Goal: Navigation & Orientation: Find specific page/section

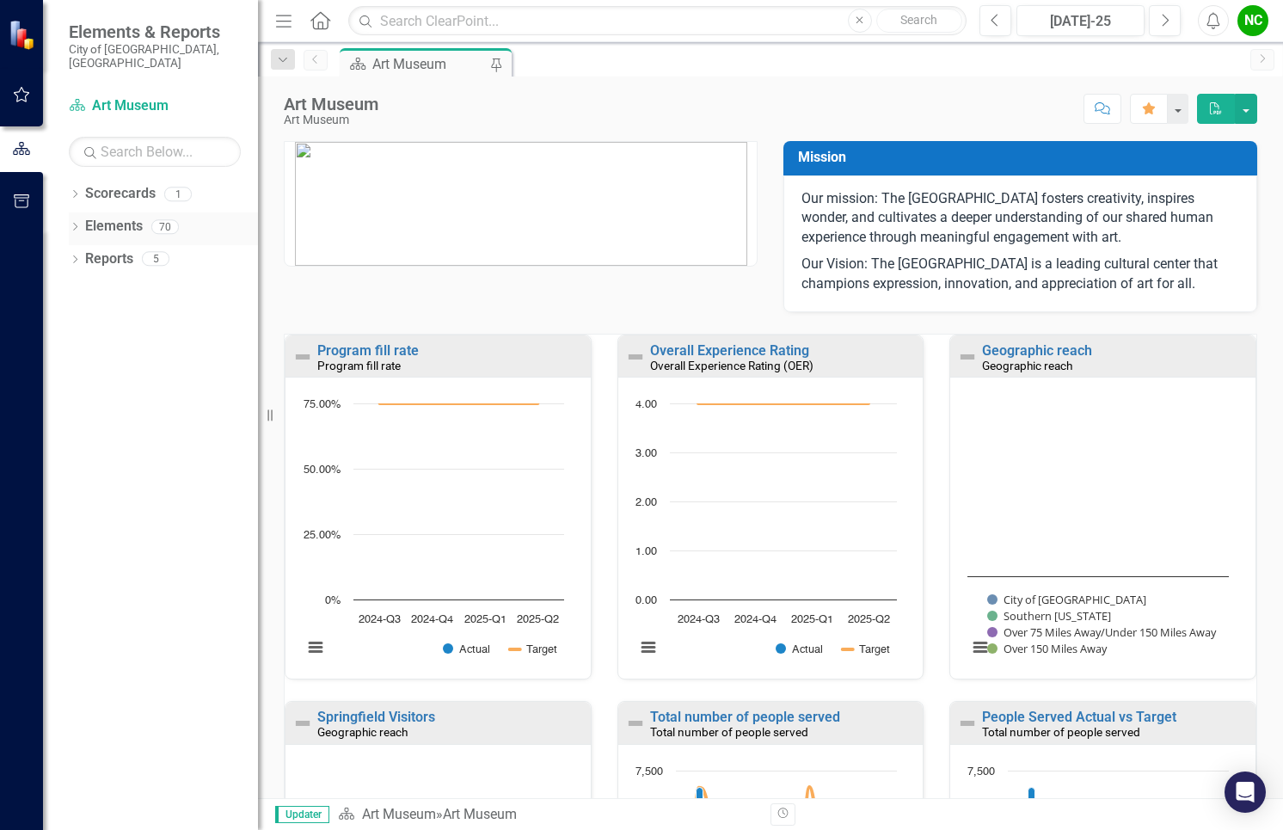
click at [75, 223] on icon at bounding box center [75, 227] width 4 height 8
click at [84, 286] on div "Dropdown" at bounding box center [83, 293] width 12 height 15
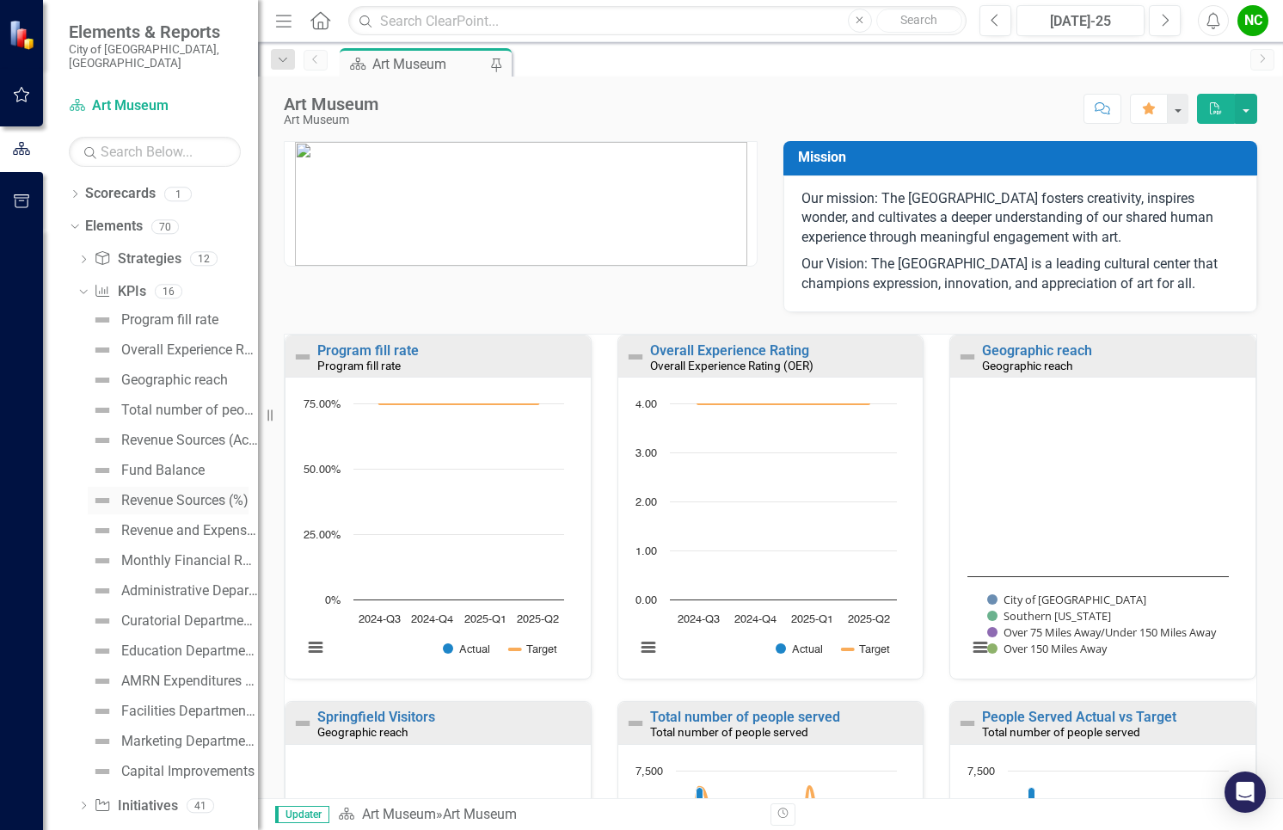
scroll to position [46, 0]
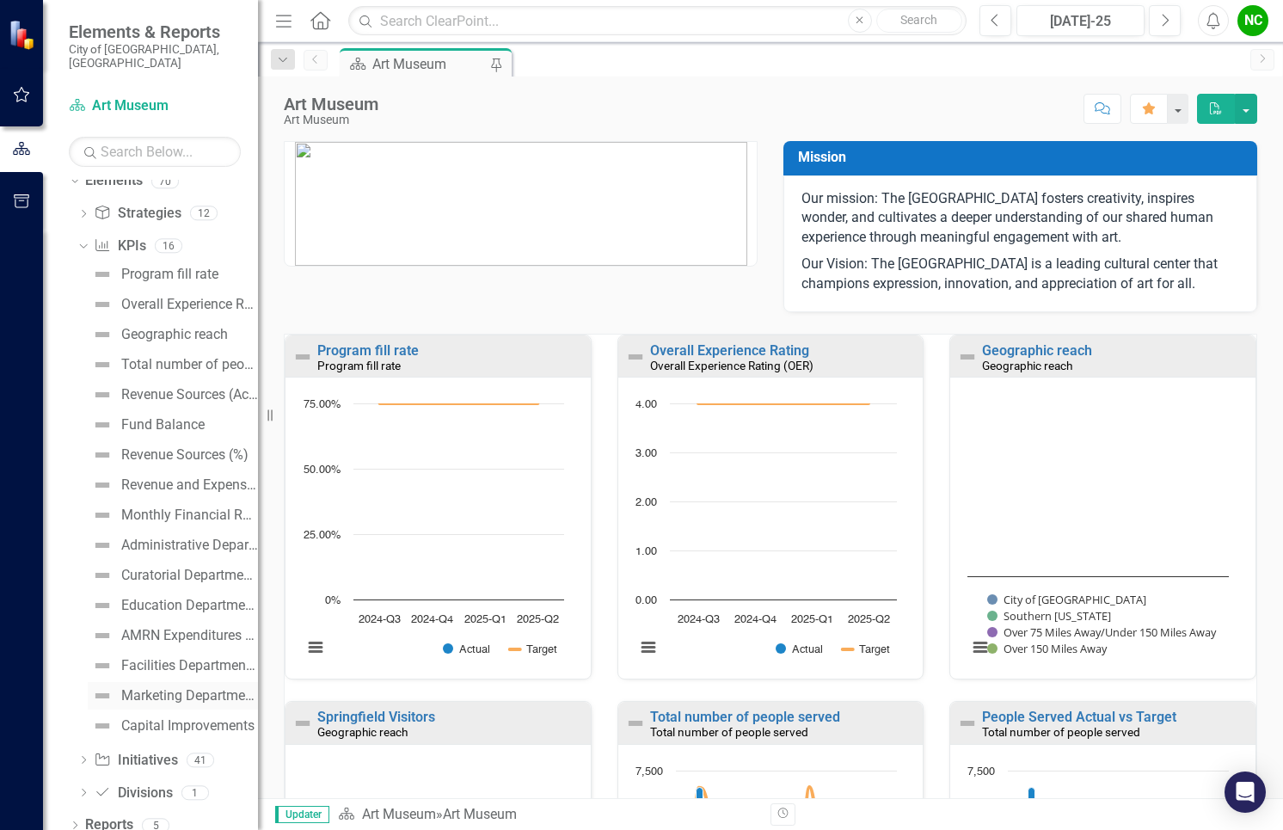
click at [175, 688] on div "Marketing Department Budget" at bounding box center [189, 695] width 137 height 15
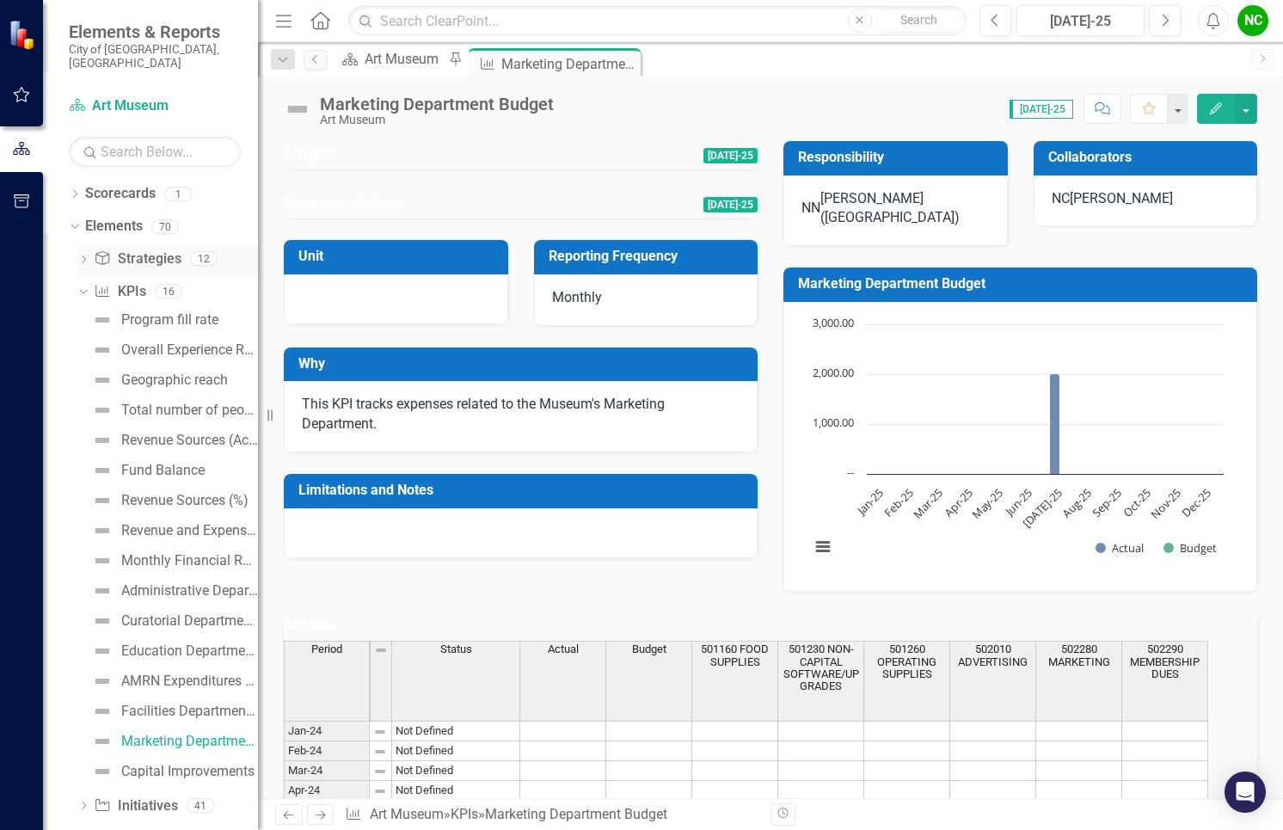
click at [82, 256] on icon "Dropdown" at bounding box center [83, 260] width 12 height 9
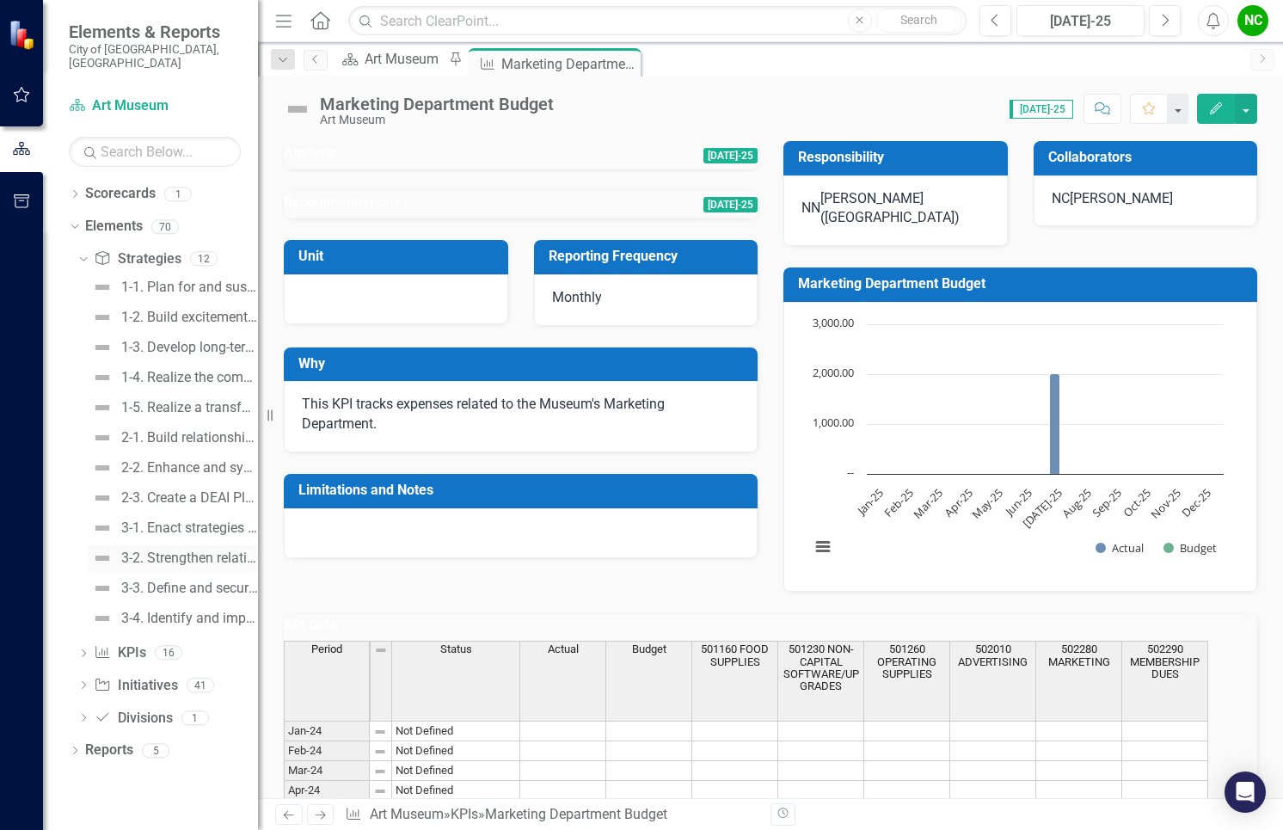
click at [195, 551] on div "3-2. Strengthen relationships with Museum supporting and auxiliary groups." at bounding box center [189, 558] width 137 height 15
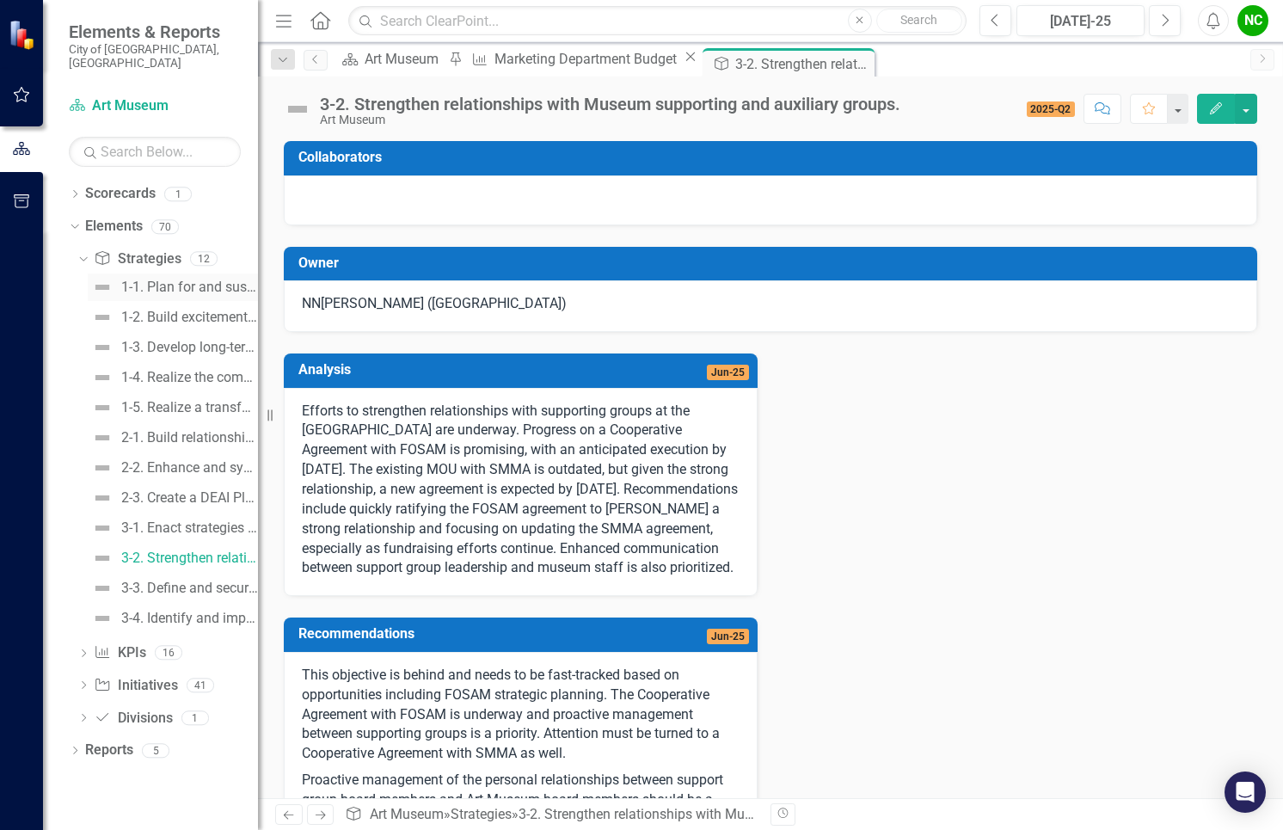
click at [169, 280] on div "1-1. Plan for and sustain service to the community while the building is under …" at bounding box center [189, 287] width 137 height 15
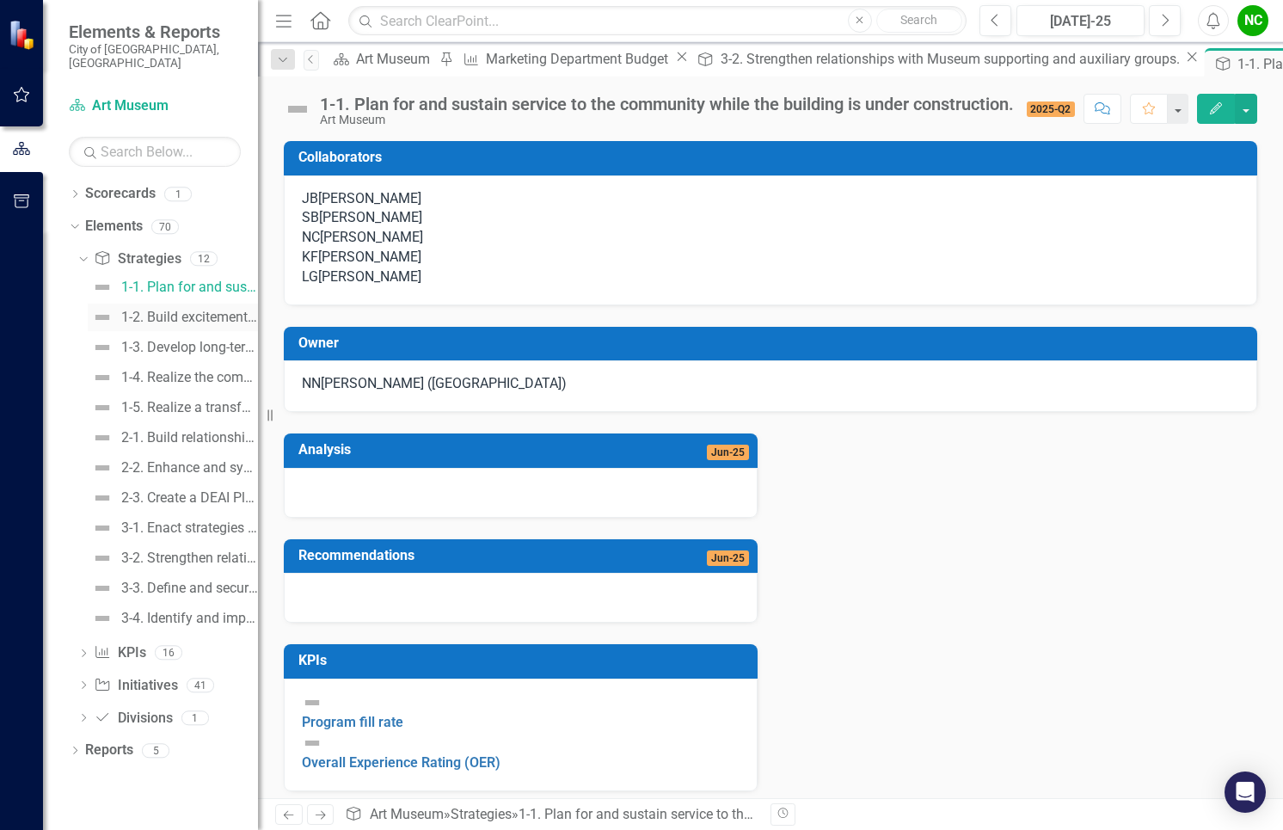
click at [171, 310] on div "1-2. Build excitement for the transformed Museum." at bounding box center [189, 317] width 137 height 15
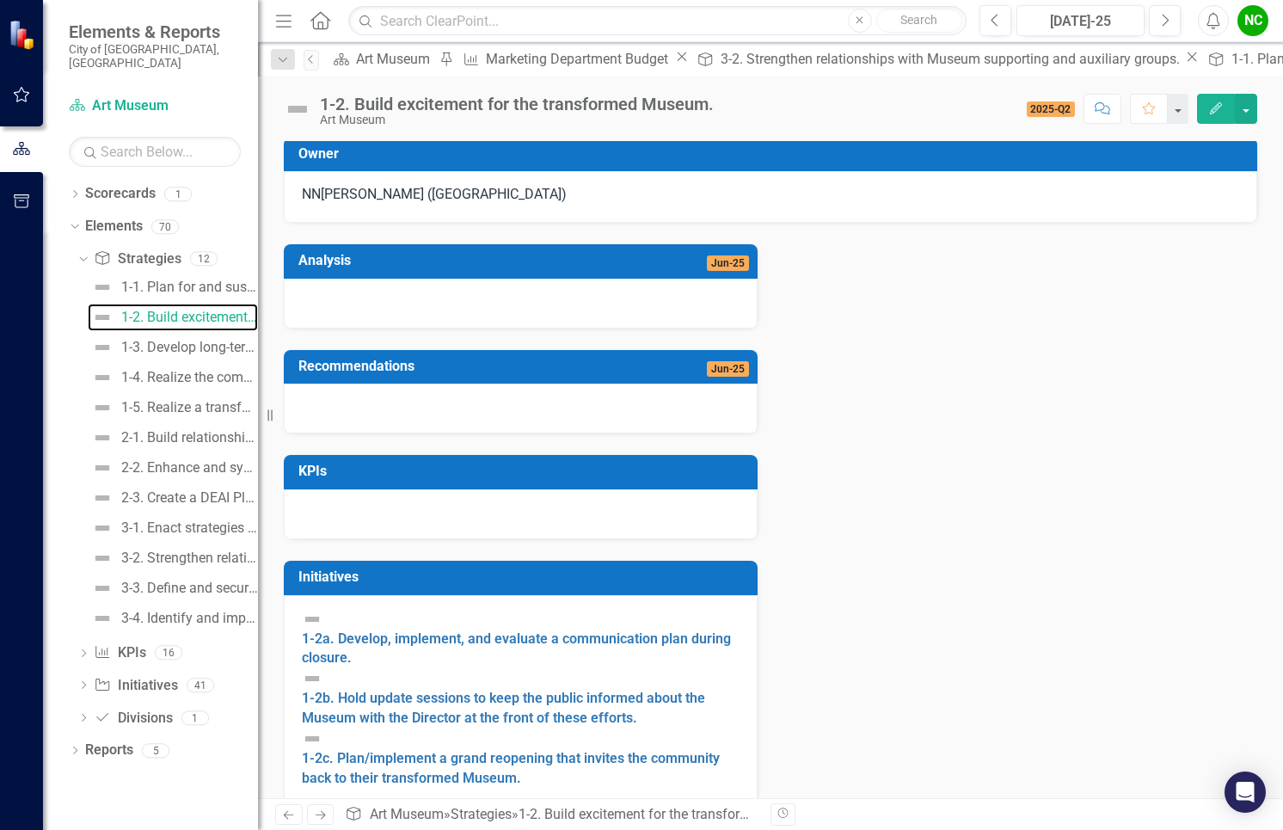
scroll to position [223, 0]
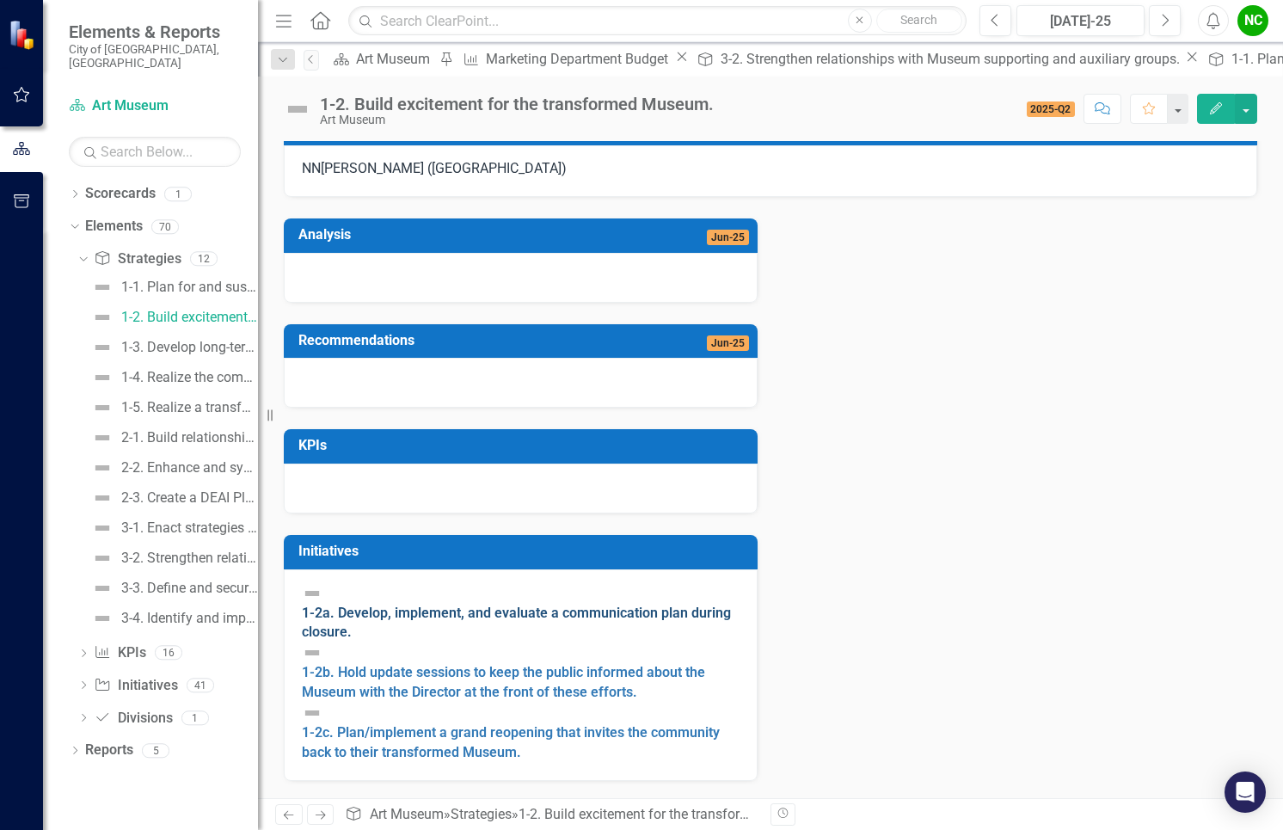
click at [477, 641] on link "1-2a. Develop, implement, and evaluate a communication plan during closure." at bounding box center [516, 623] width 429 height 36
